Goal: Find specific page/section: Find specific page/section

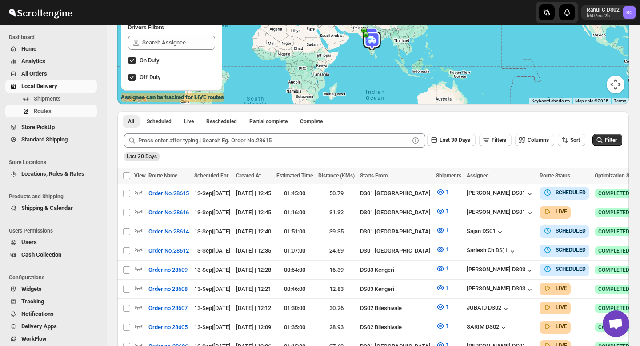
scroll to position [124, 0]
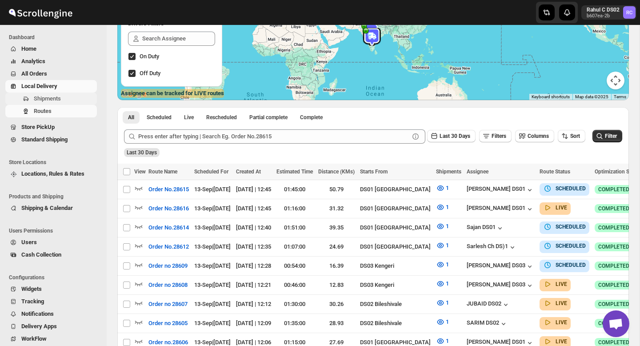
click at [24, 101] on icon "Navigation" at bounding box center [25, 98] width 7 height 7
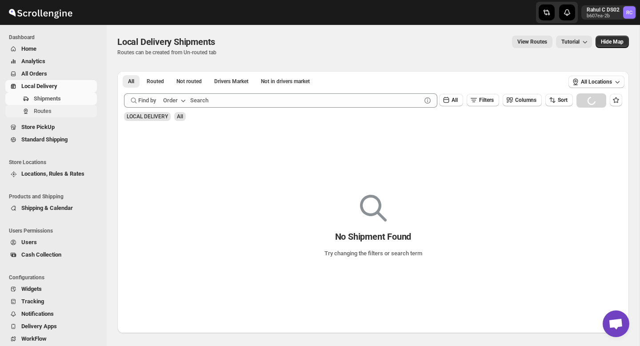
click at [53, 110] on span "Routes" at bounding box center [64, 111] width 61 height 9
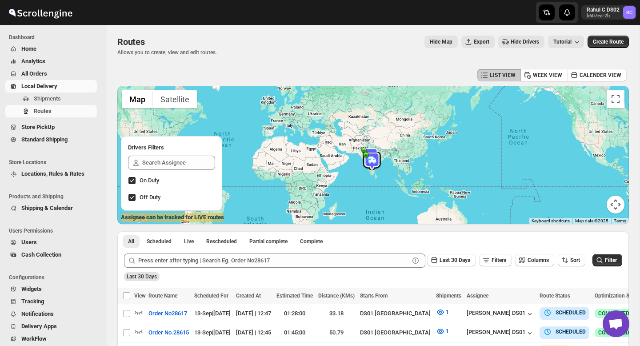
scroll to position [3, 0]
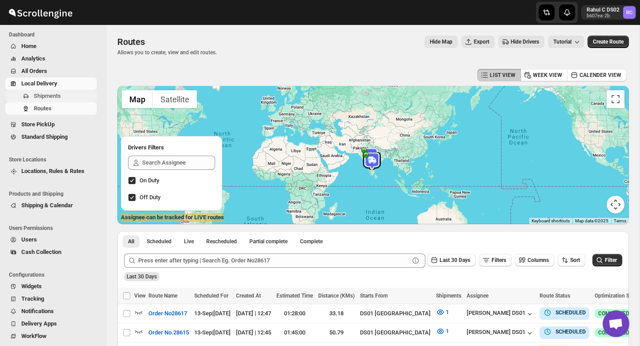
click at [57, 96] on span "Shipments" at bounding box center [47, 95] width 27 height 7
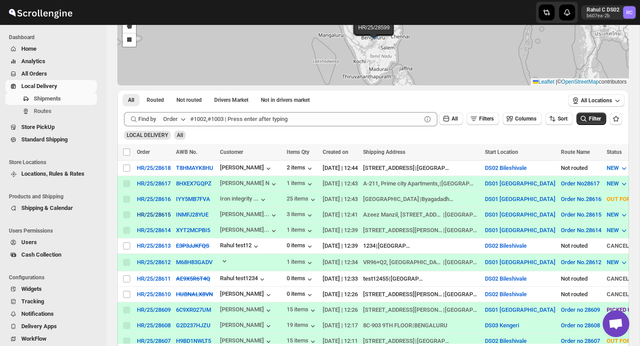
scroll to position [87, 0]
